Goal: Contribute content: Contribute content

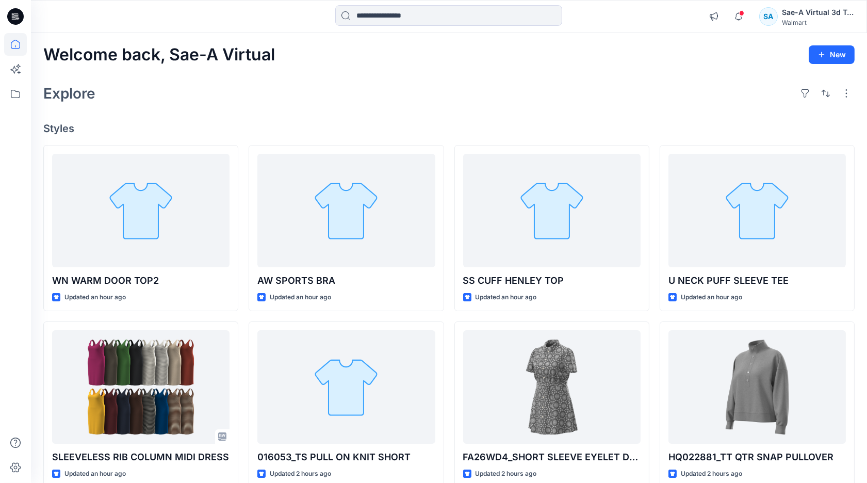
click at [157, 131] on h4 "Styles" at bounding box center [448, 128] width 811 height 12
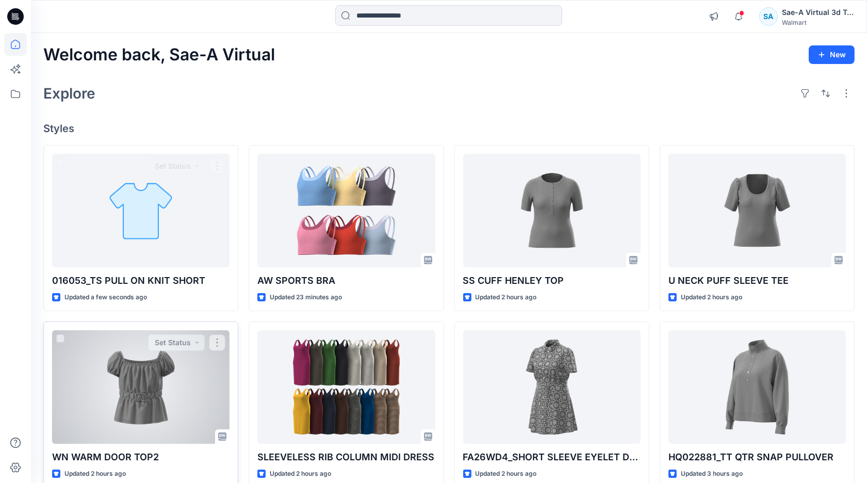
click at [156, 378] on div at bounding box center [140, 386] width 177 height 113
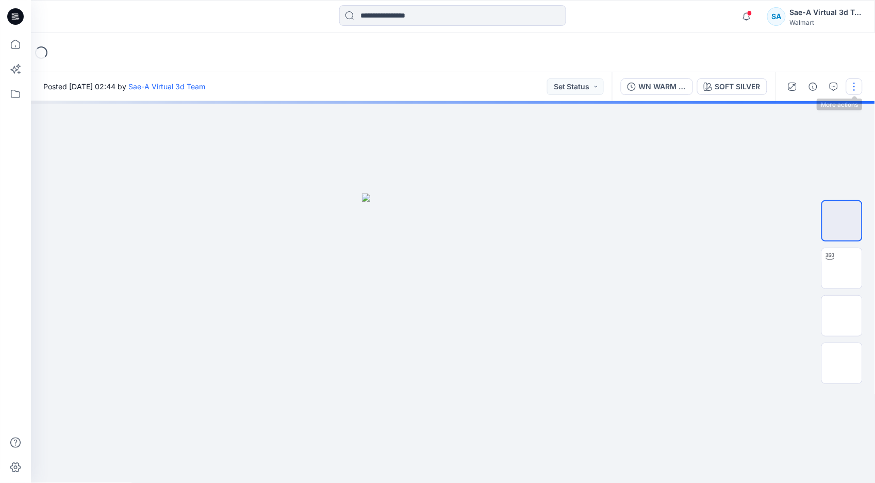
click at [852, 89] on button "button" at bounding box center [854, 86] width 17 height 17
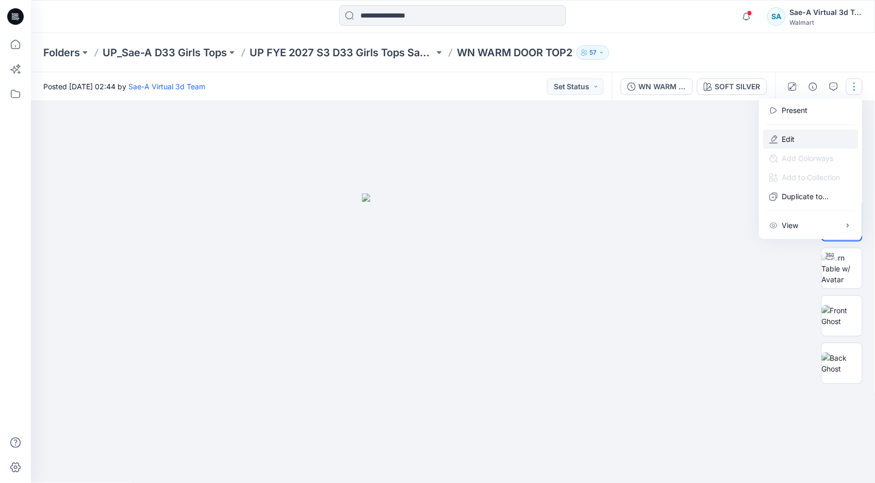
click at [798, 136] on button "Edit" at bounding box center [811, 138] width 95 height 19
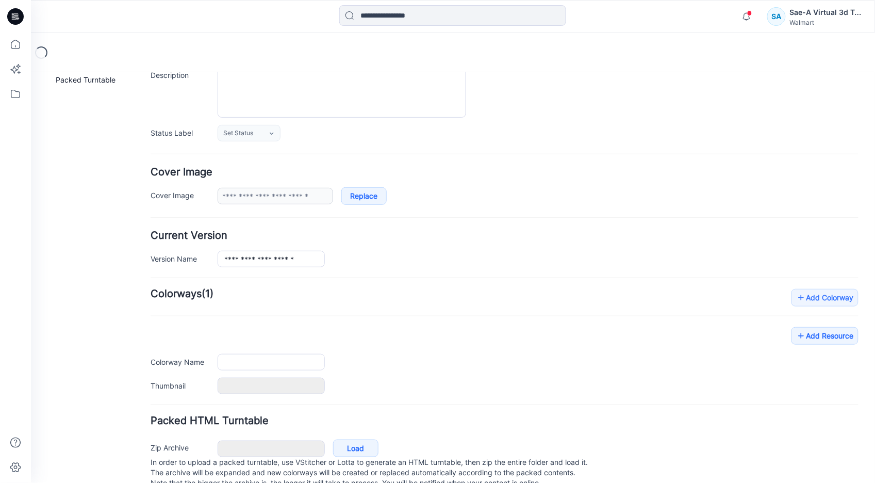
scroll to position [136, 0]
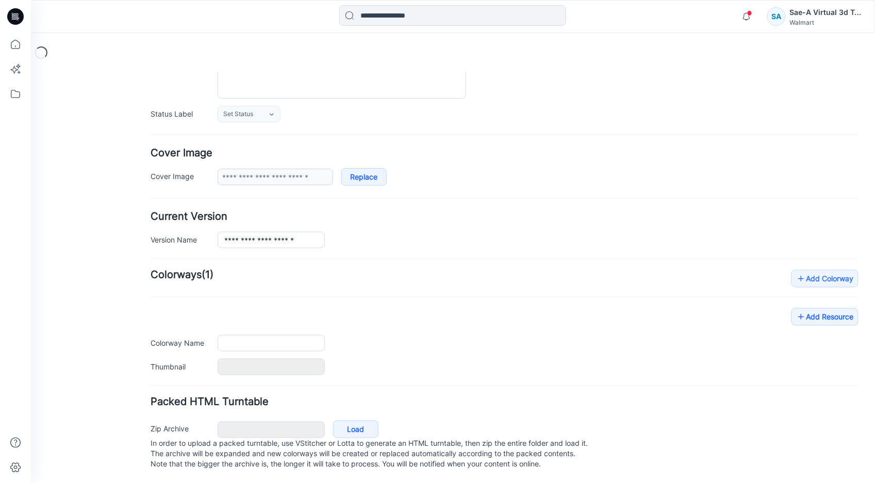
type input "**********"
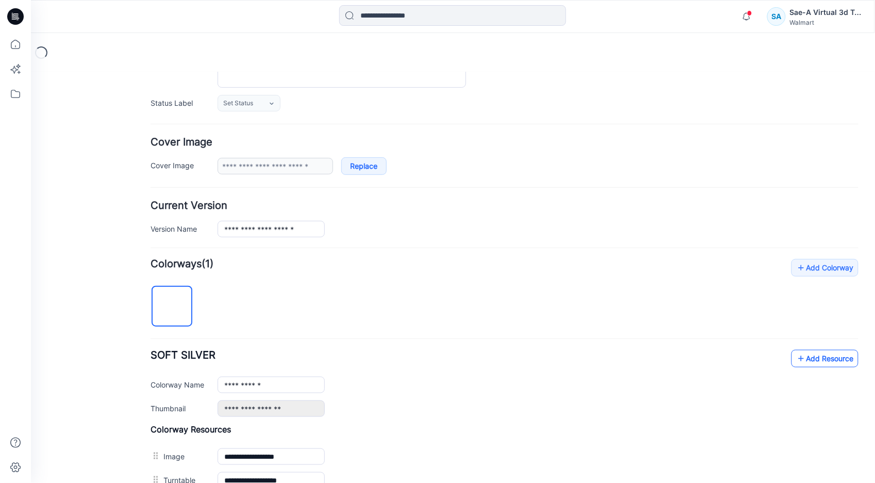
click at [800, 362] on link "Add Resource" at bounding box center [824, 358] width 67 height 18
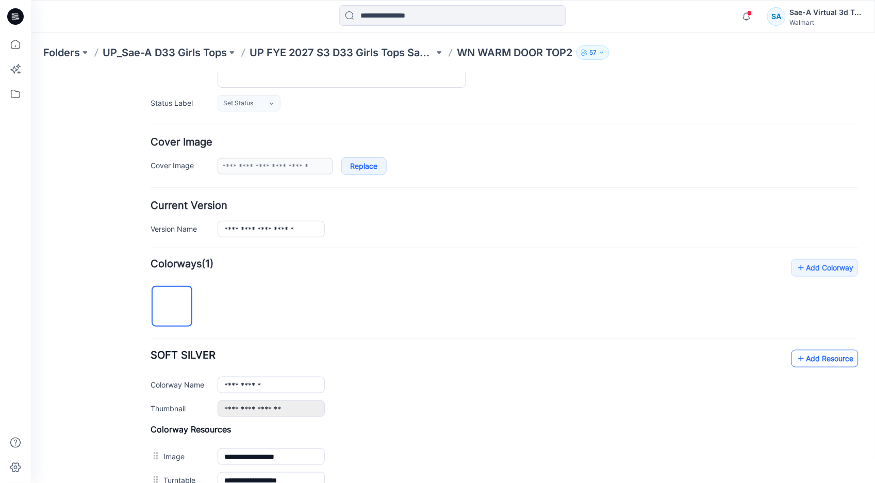
click at [811, 356] on link "Add Resource" at bounding box center [824, 358] width 67 height 18
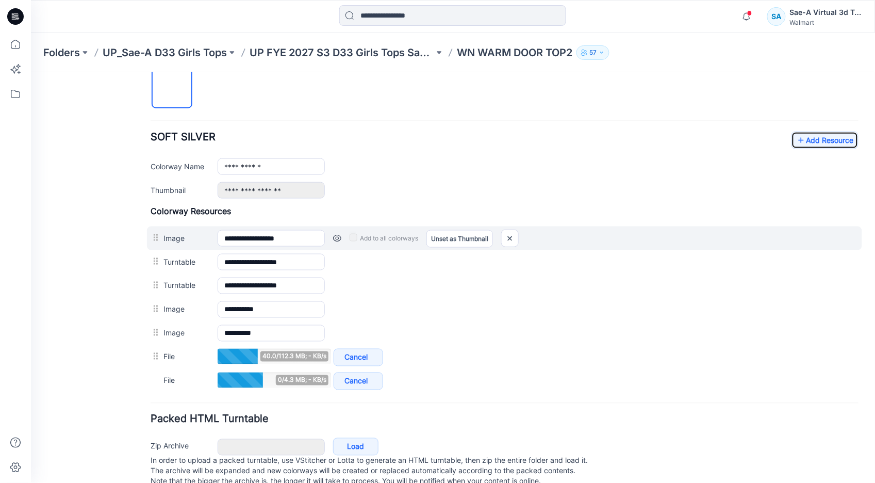
scroll to position [365, 0]
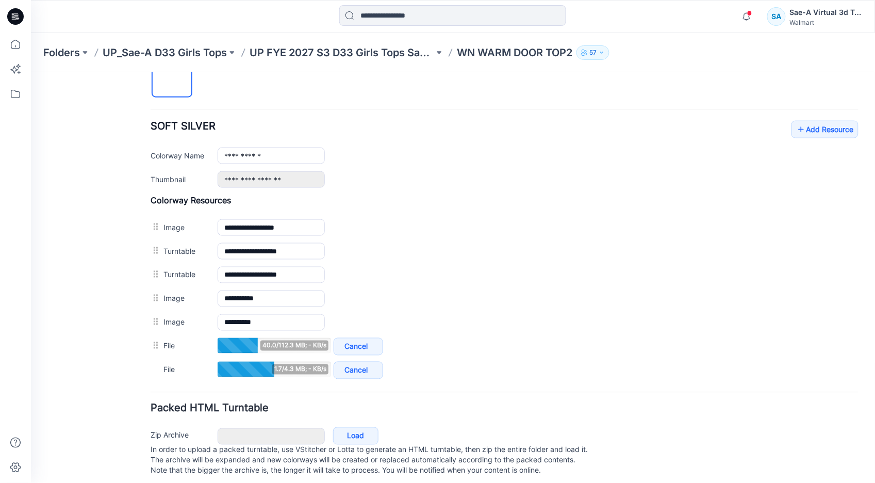
click at [787, 119] on div "**********" at bounding box center [504, 205] width 708 height 352
click at [796, 126] on icon at bounding box center [801, 129] width 10 height 17
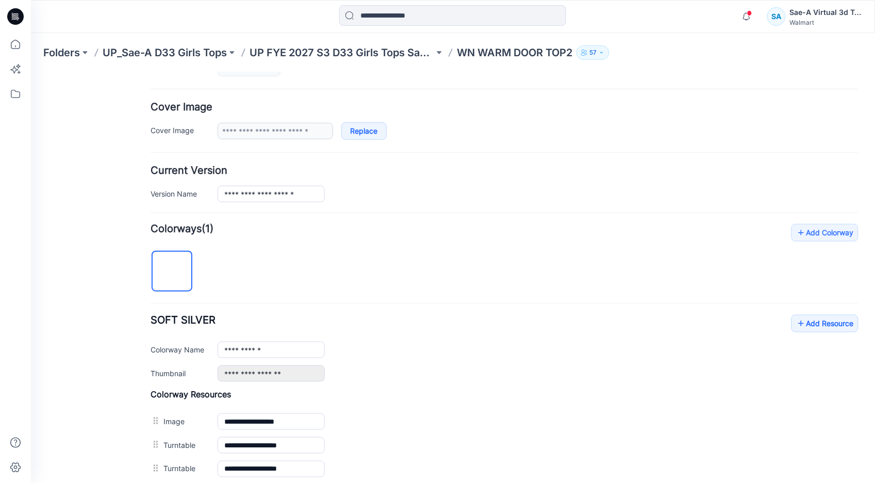
scroll to position [0, 0]
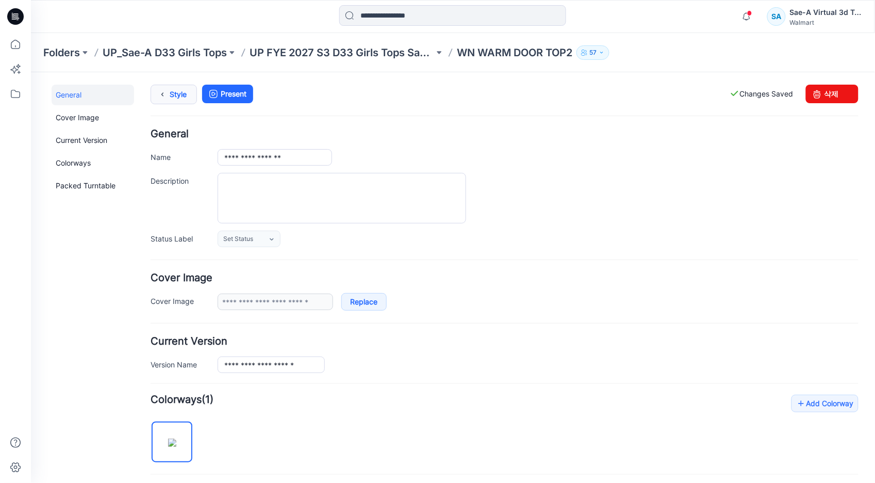
click at [168, 103] on icon at bounding box center [162, 94] width 14 height 19
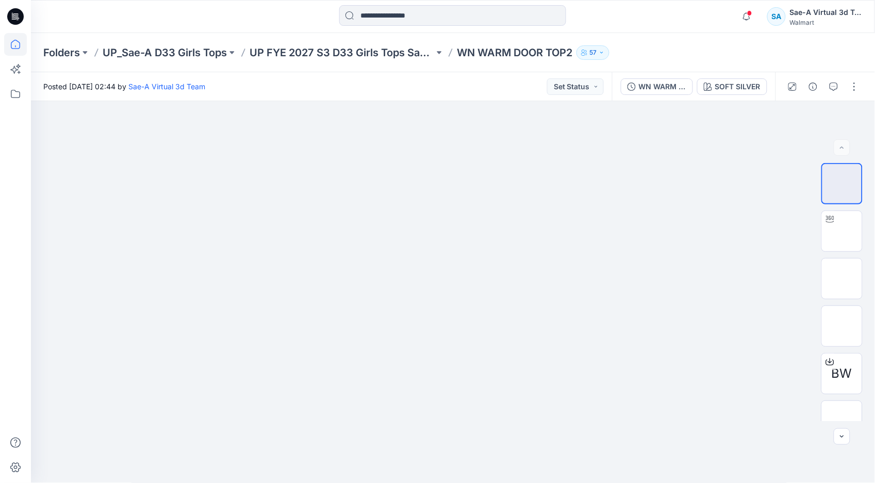
click at [22, 51] on icon at bounding box center [15, 44] width 23 height 23
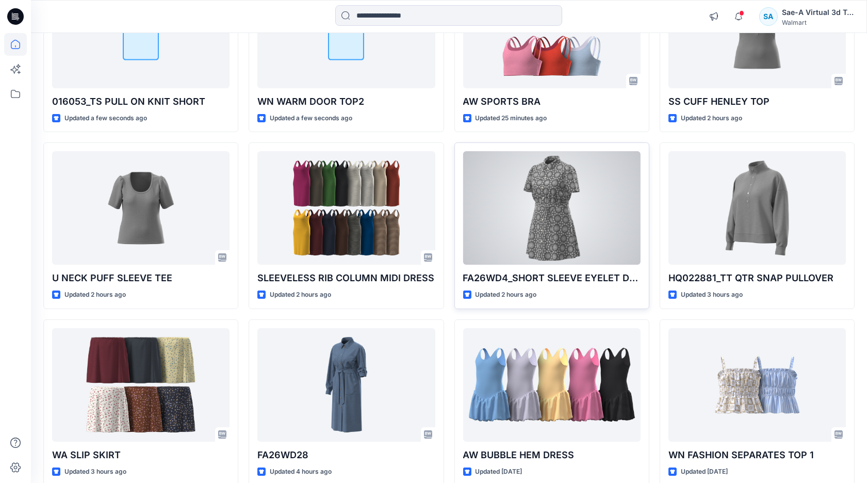
scroll to position [230, 0]
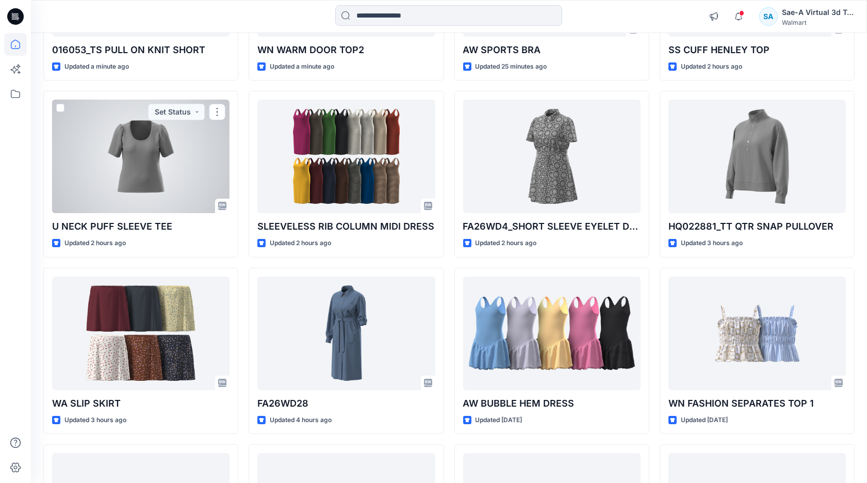
drag, startPoint x: 80, startPoint y: 207, endPoint x: 89, endPoint y: 209, distance: 9.5
click at [80, 207] on div at bounding box center [140, 156] width 177 height 113
